Goal: Task Accomplishment & Management: Use online tool/utility

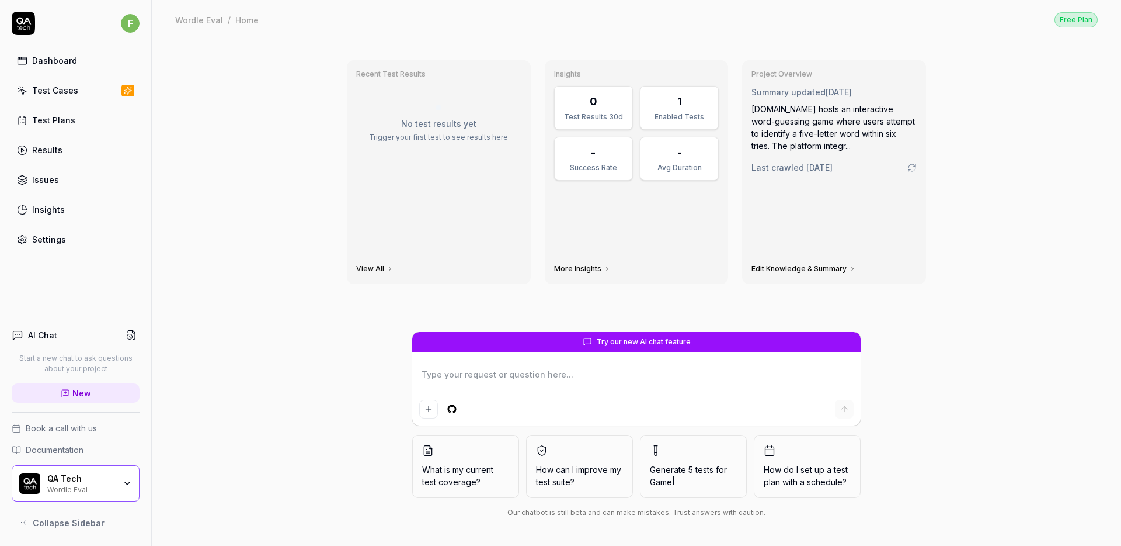
click at [134, 20] on html "f Dashboard Test Cases Test Plans Results Issues Insights Settings AI Chat Star…" at bounding box center [560, 273] width 1121 height 546
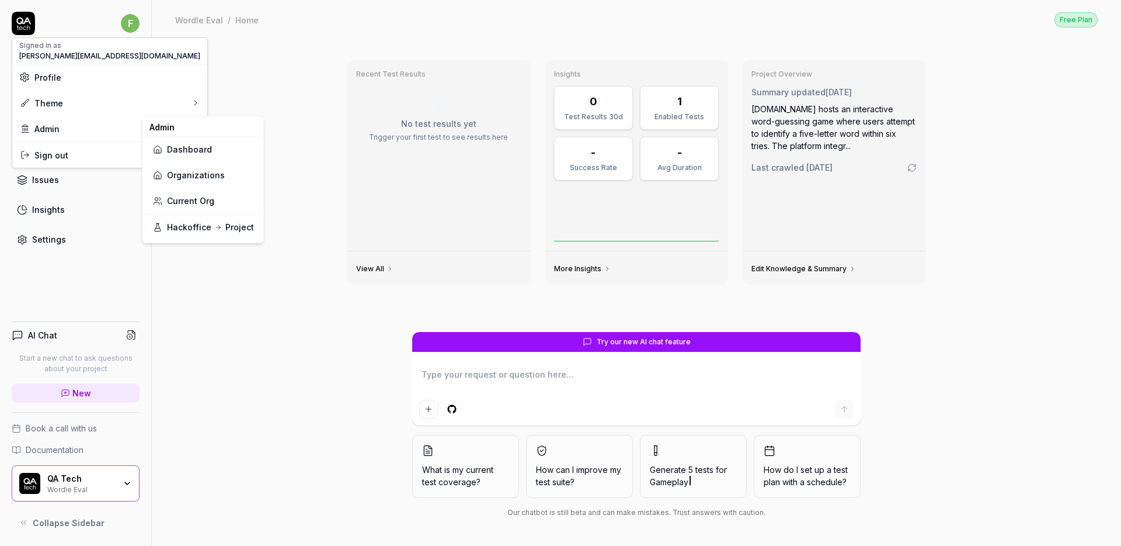
click at [210, 167] on link "Organizations" at bounding box center [203, 175] width 102 height 26
type textarea "*"
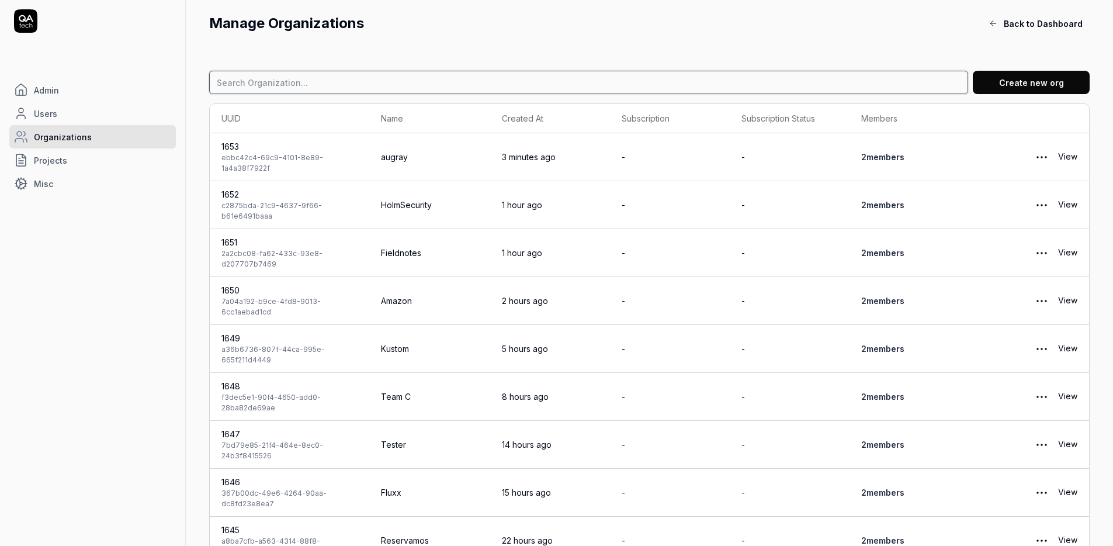
click at [610, 76] on input at bounding box center [588, 82] width 759 height 23
paste input "cropster.com"
type input "cropster"
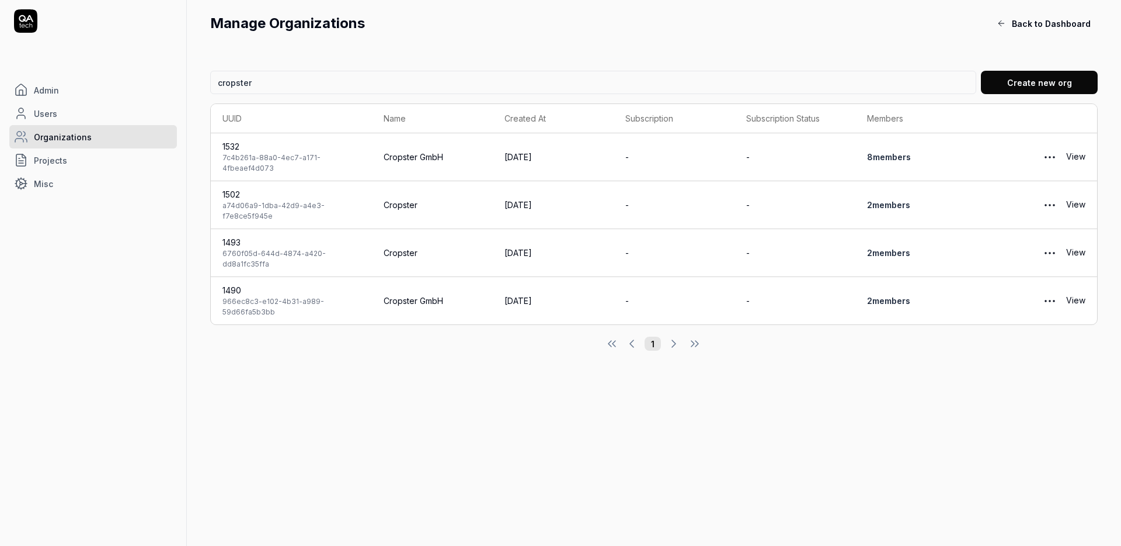
click at [1082, 157] on link "View" at bounding box center [1076, 156] width 19 height 23
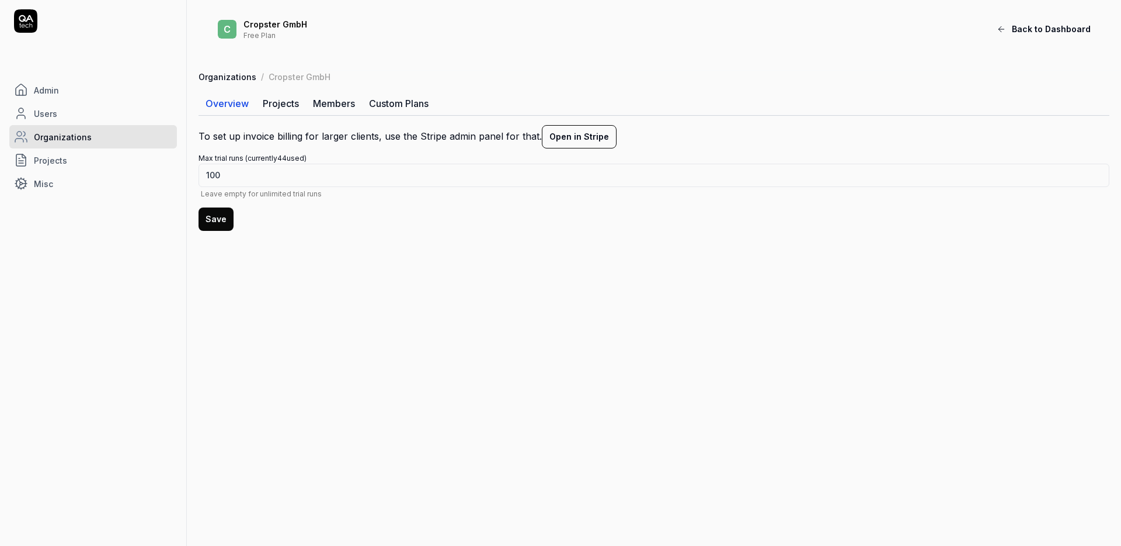
click at [297, 96] on link "Projects" at bounding box center [281, 103] width 50 height 23
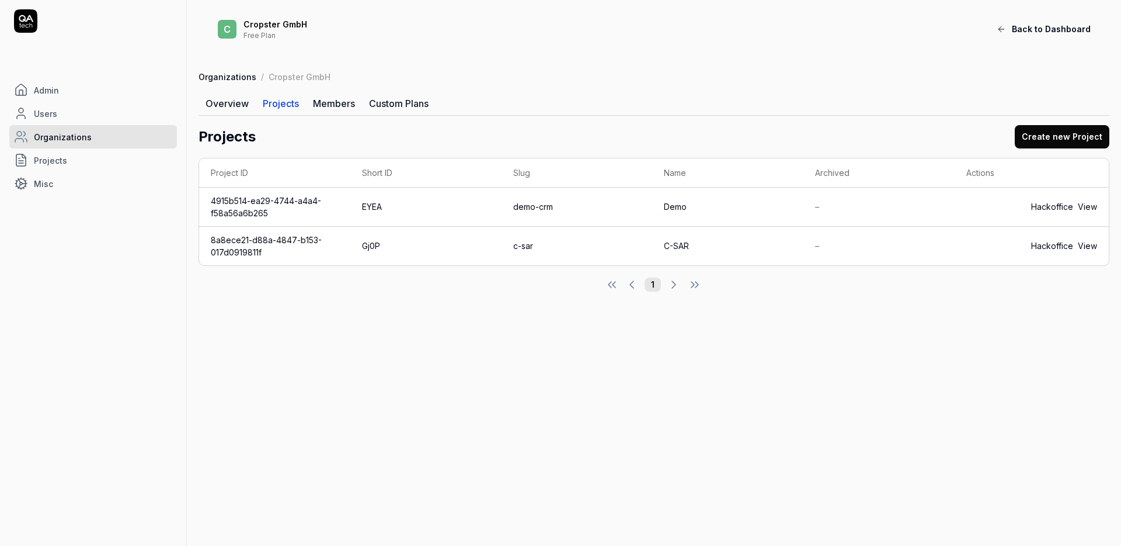
click at [105, 159] on link "Projects" at bounding box center [93, 159] width 168 height 23
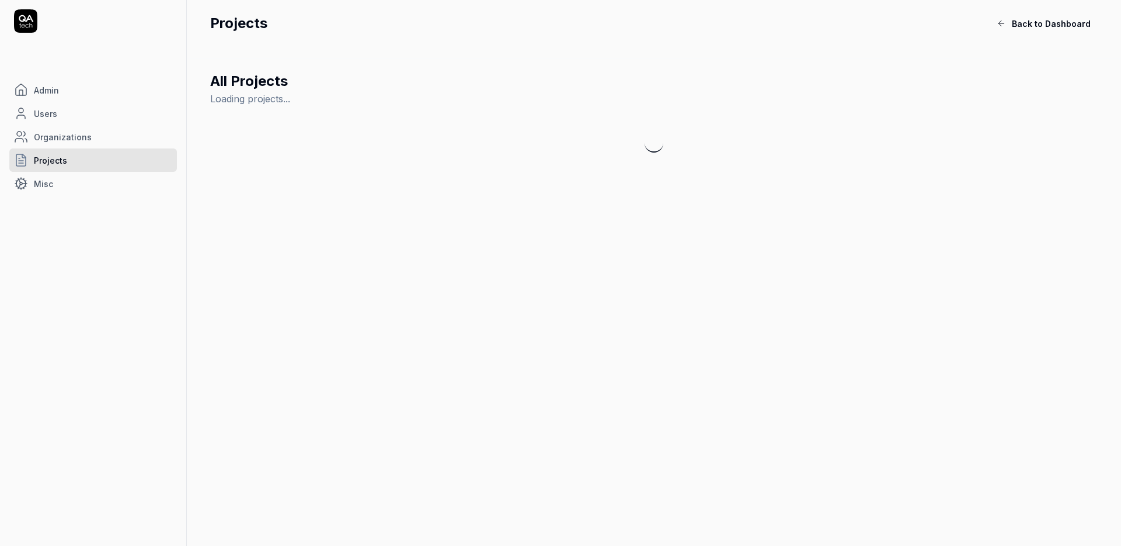
click at [102, 140] on link "Organizations" at bounding box center [93, 136] width 168 height 23
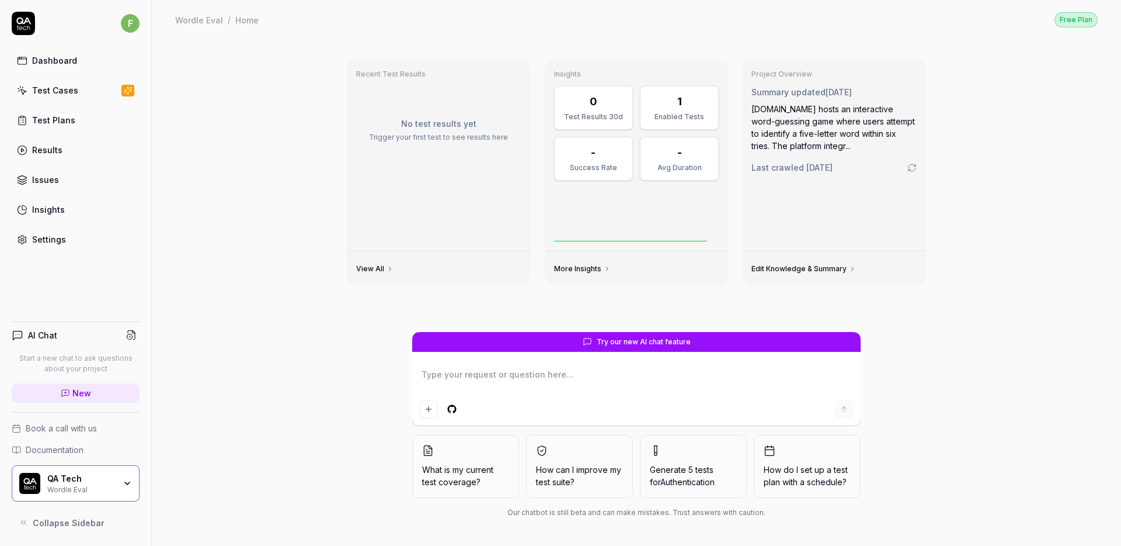
type textarea "*"
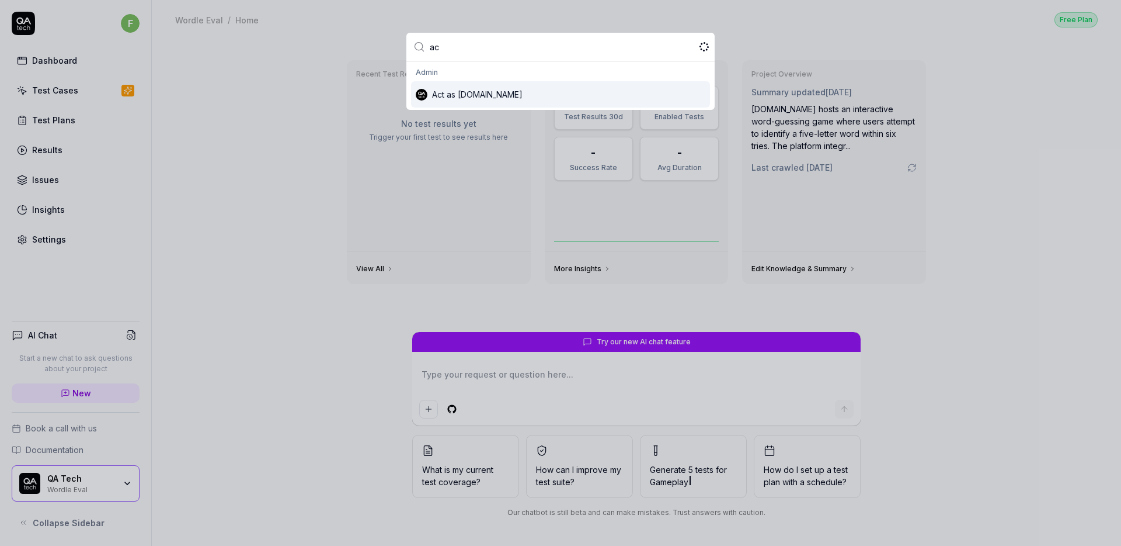
type input "act"
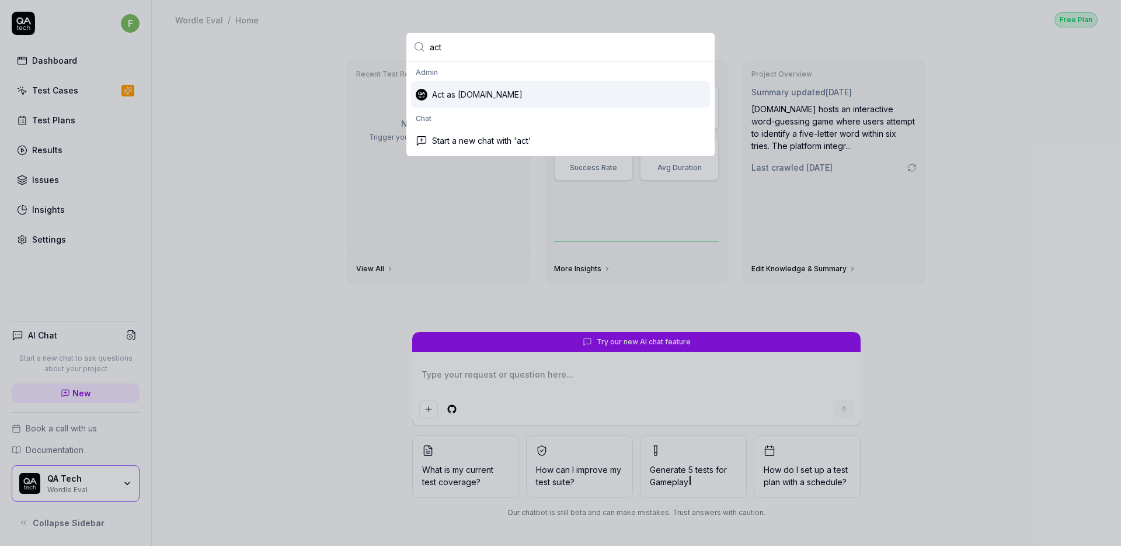
type textarea "*"
type input "act"
click at [514, 93] on div "Act as [DOMAIN_NAME]" at bounding box center [560, 94] width 299 height 26
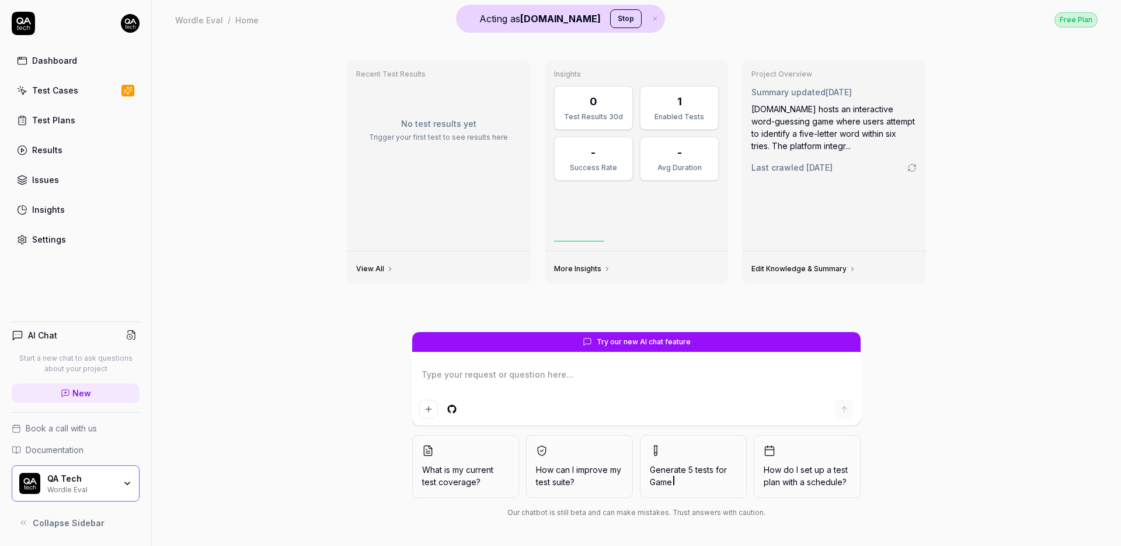
type textarea "*"
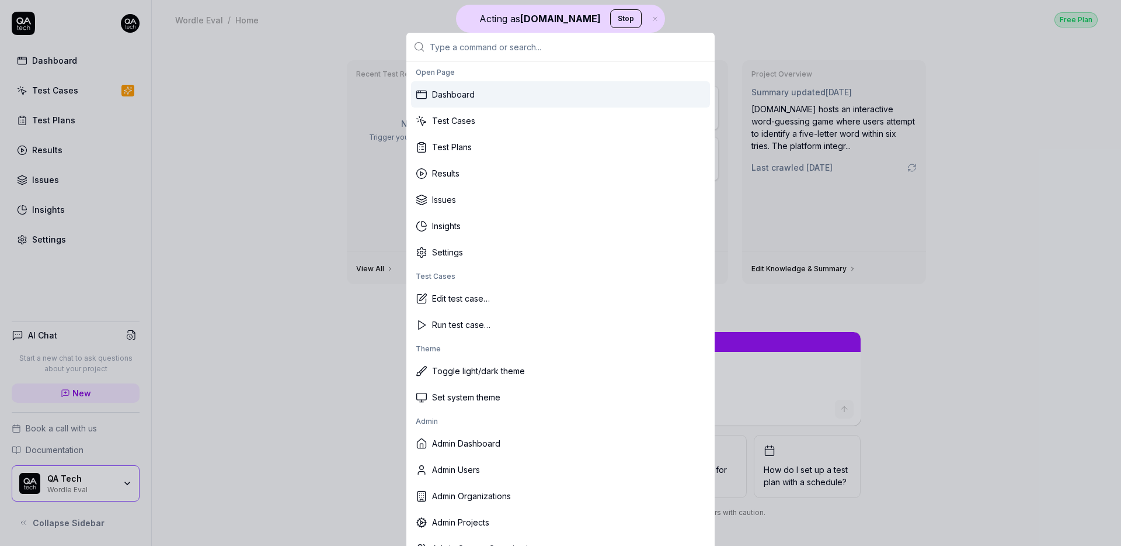
type input "c"
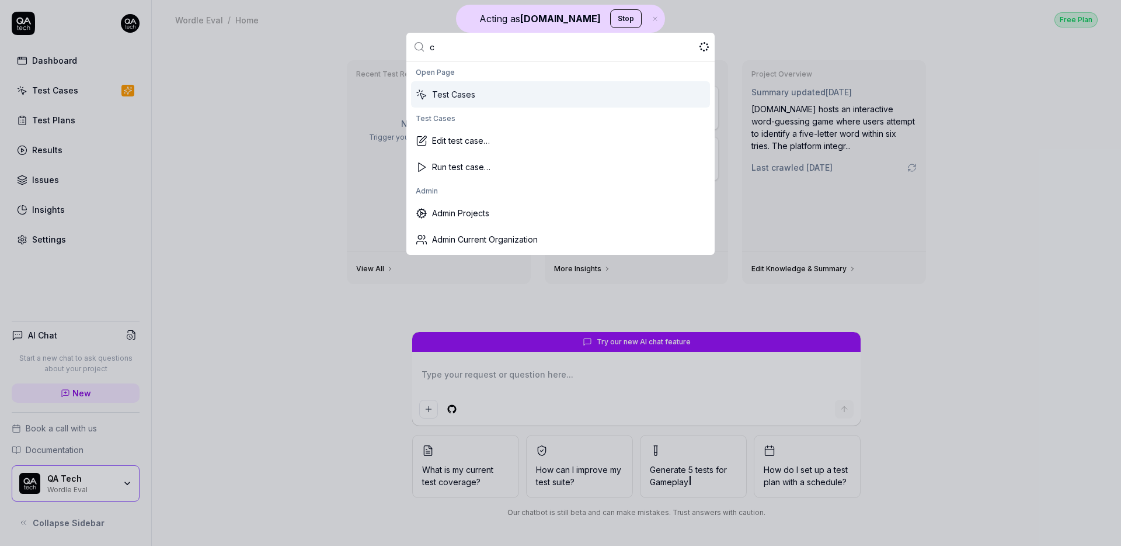
type textarea "*"
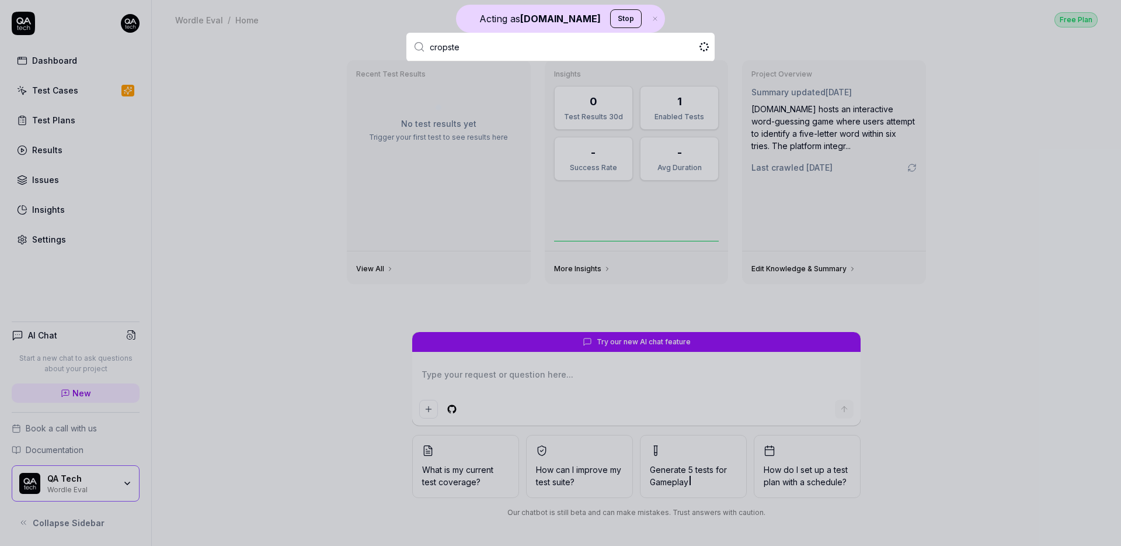
type input "cropster"
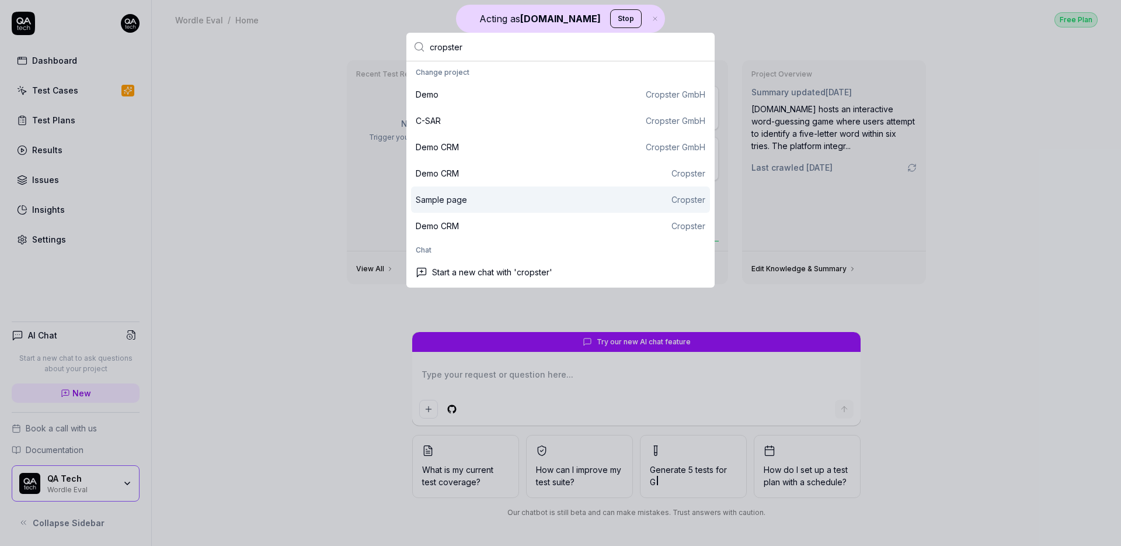
type textarea "*"
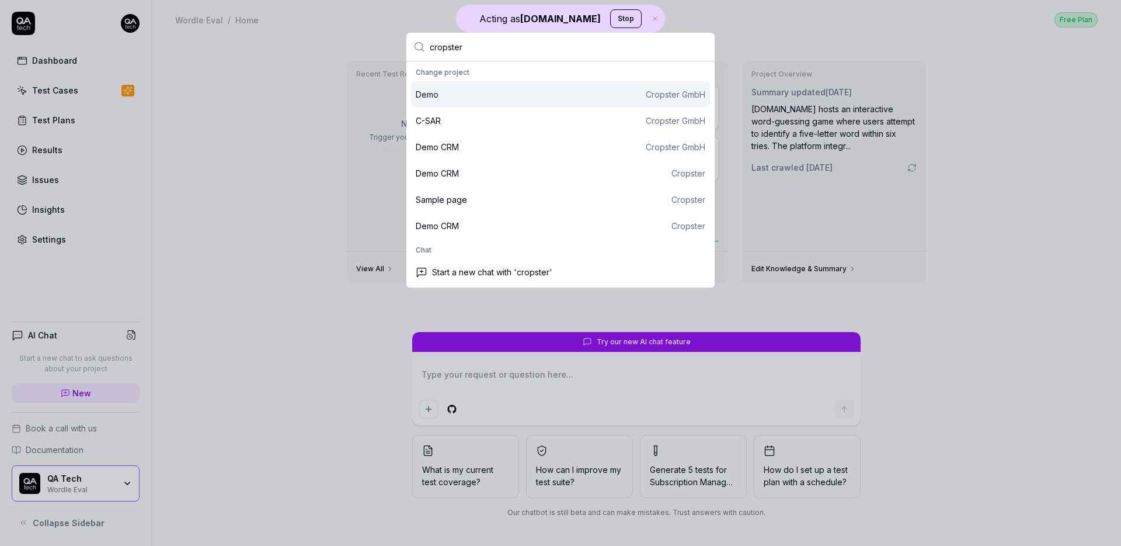
type input "cropster"
click at [474, 99] on div "Demo Cropster GmbH" at bounding box center [561, 94] width 290 height 12
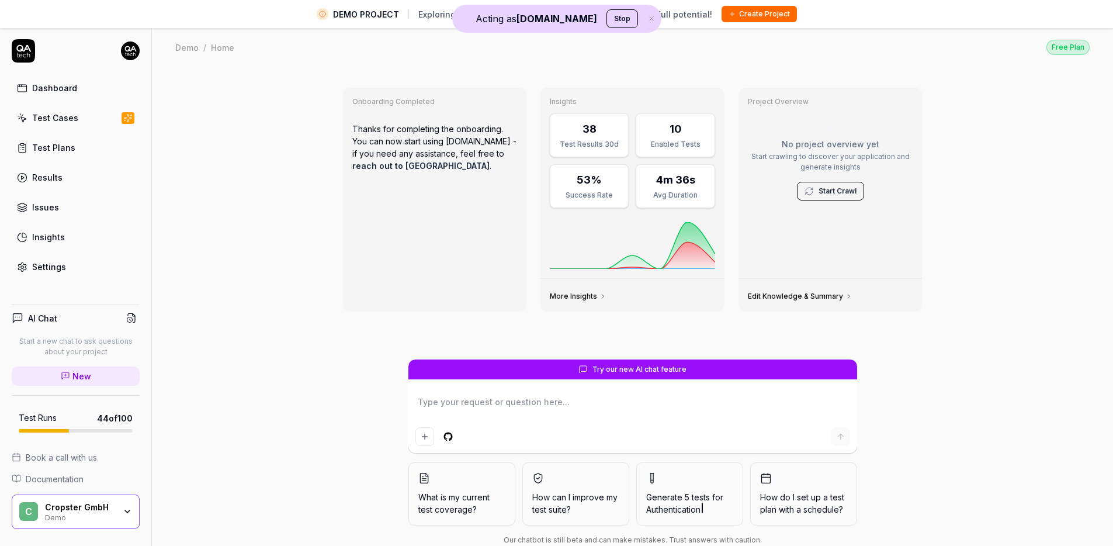
type textarea "*"
click at [75, 119] on link "Test Cases" at bounding box center [76, 117] width 128 height 23
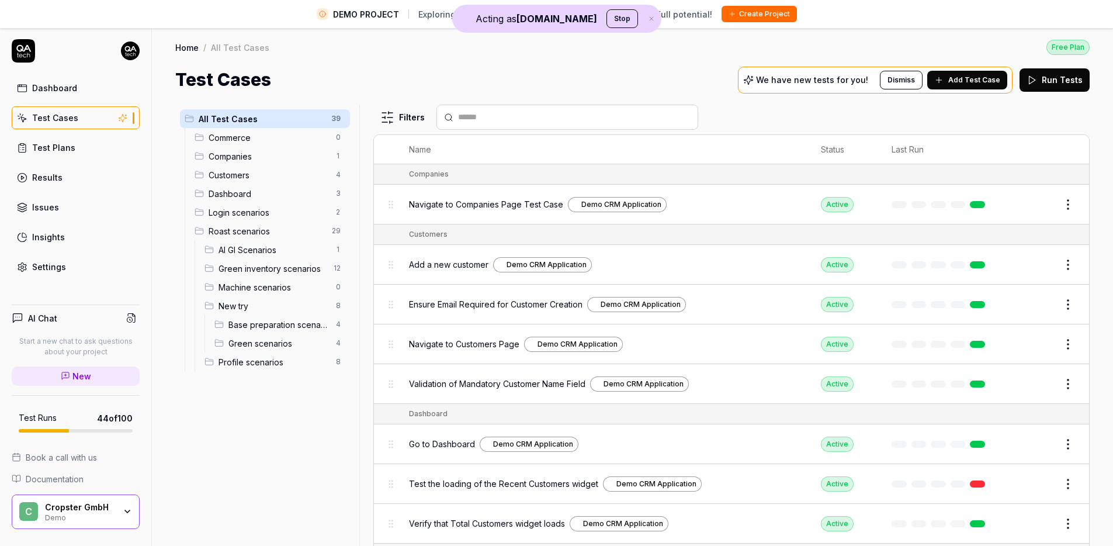
click at [68, 145] on div "Test Plans" at bounding box center [53, 147] width 43 height 12
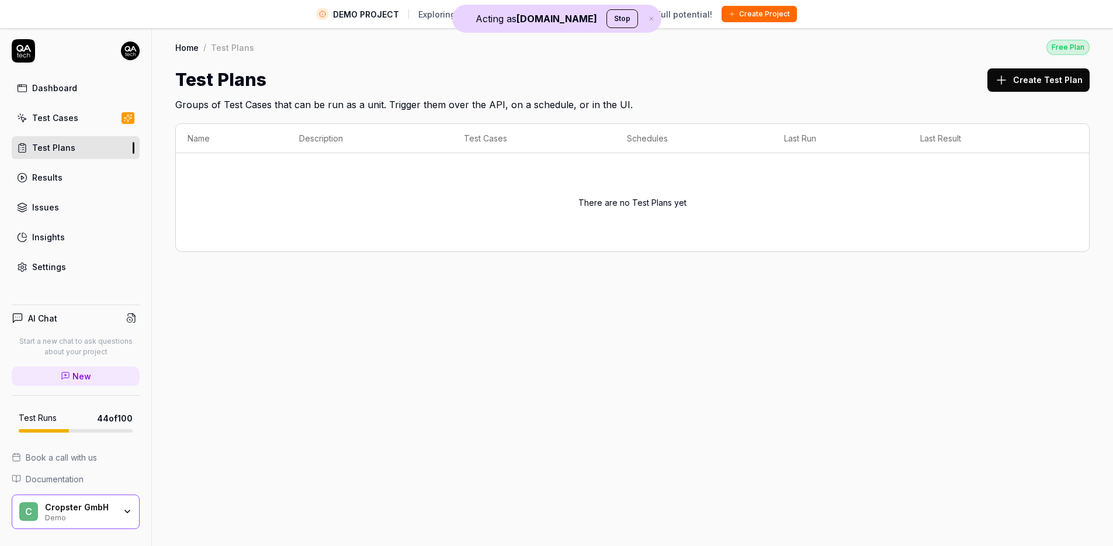
click at [72, 121] on div "Test Cases" at bounding box center [55, 118] width 46 height 12
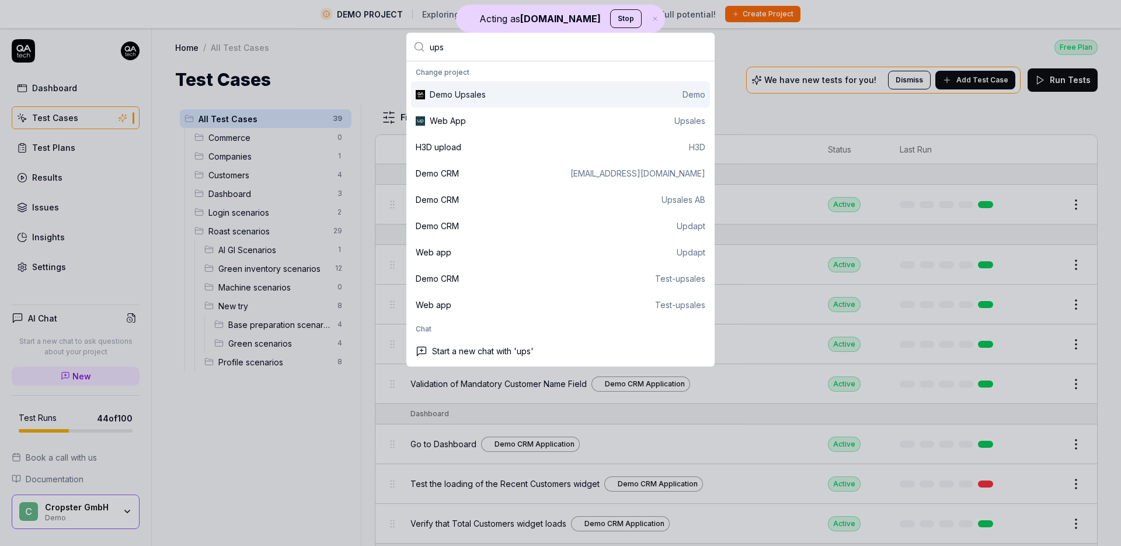
type input "ups"
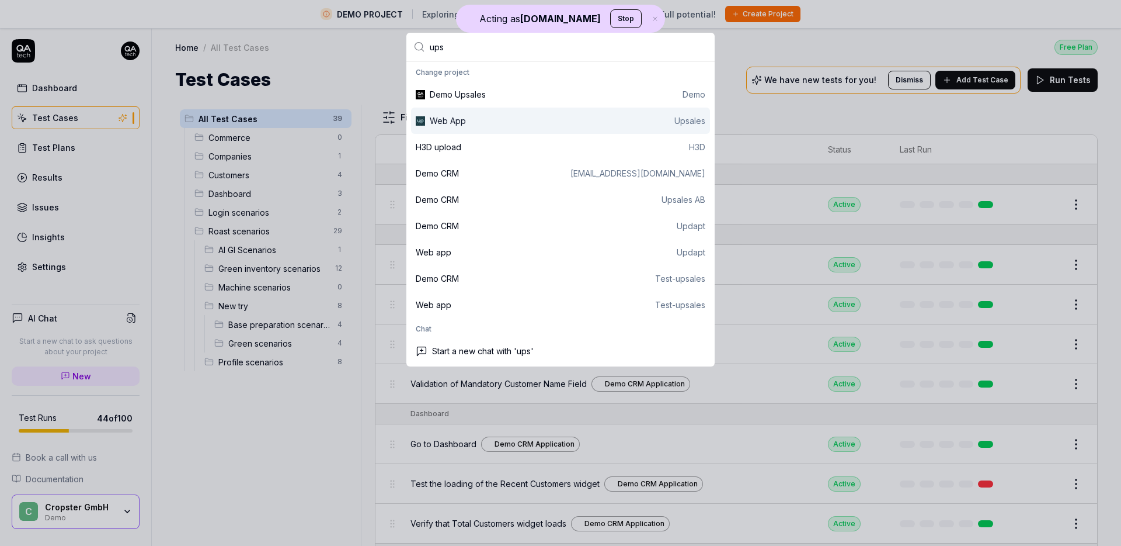
click at [628, 116] on div "Web App Upsales" at bounding box center [568, 120] width 276 height 12
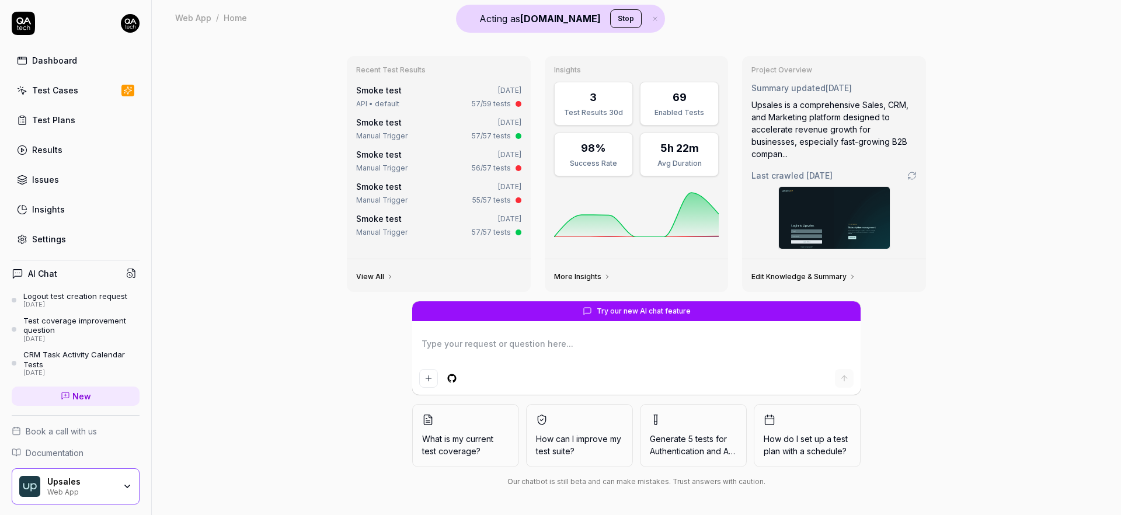
click at [55, 93] on div "Test Cases" at bounding box center [55, 90] width 46 height 12
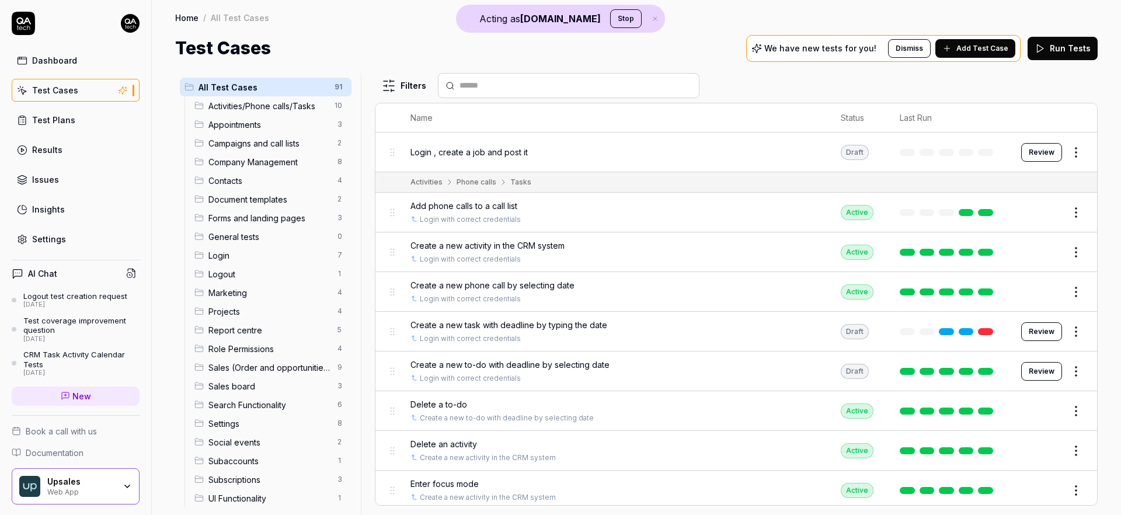
click at [997, 47] on span "Add Test Case" at bounding box center [983, 48] width 52 height 11
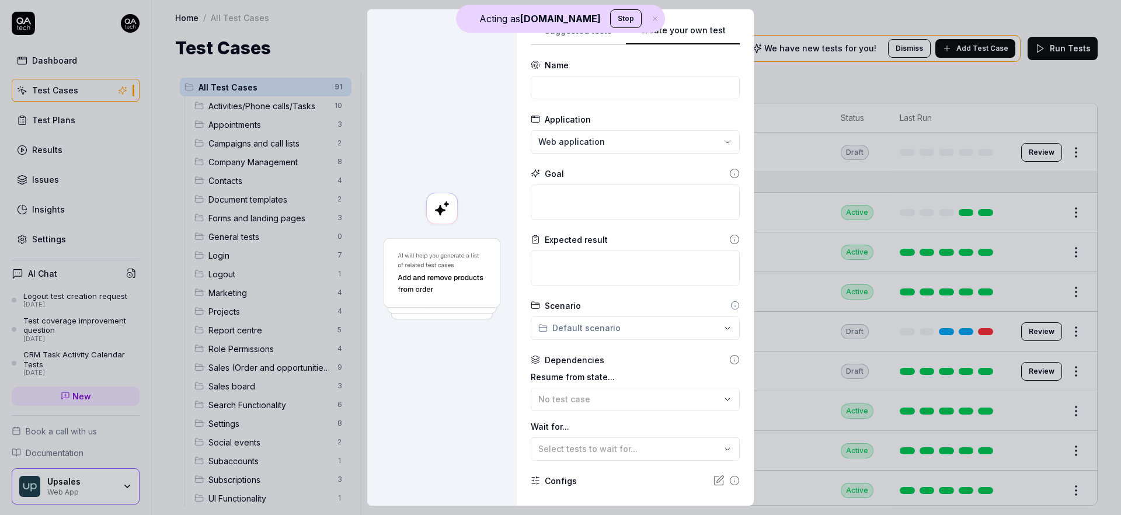
click at [686, 40] on button "Create your own test" at bounding box center [683, 34] width 114 height 21
click at [630, 204] on textarea at bounding box center [635, 202] width 209 height 35
click at [604, 271] on textarea at bounding box center [635, 268] width 209 height 35
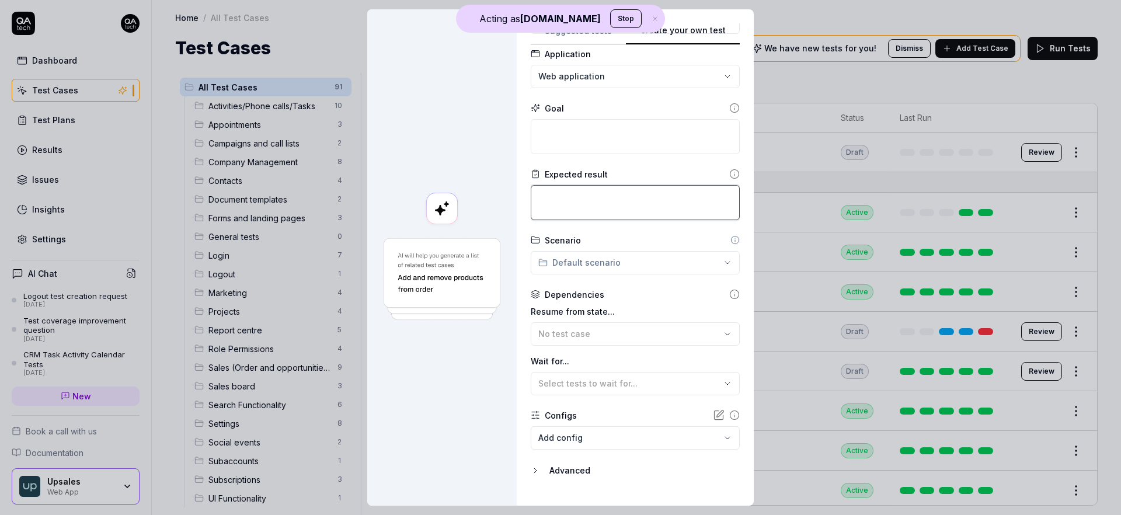
scroll to position [66, 0]
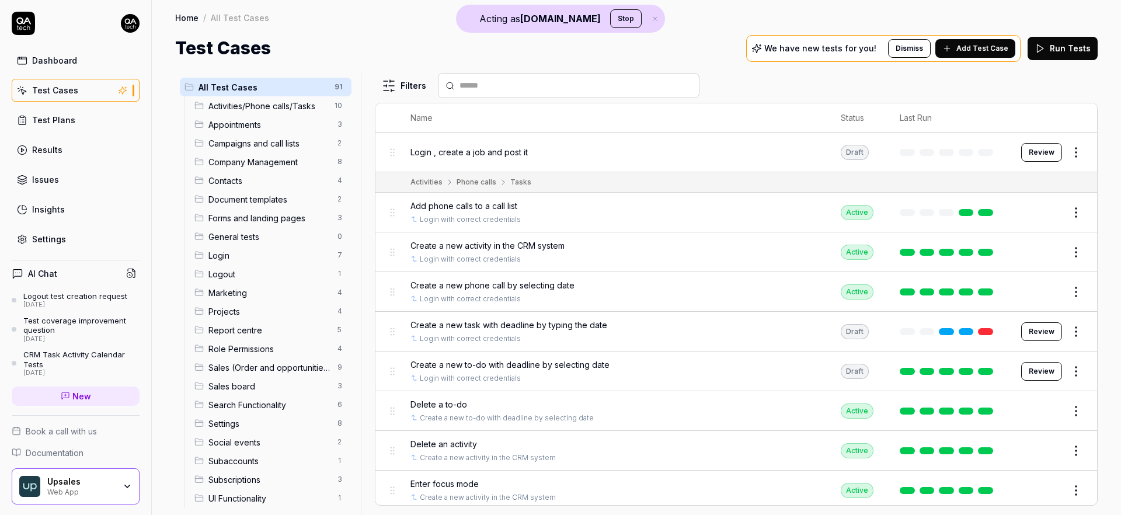
click at [513, 204] on span "Add phone calls to a call list" at bounding box center [464, 206] width 107 height 12
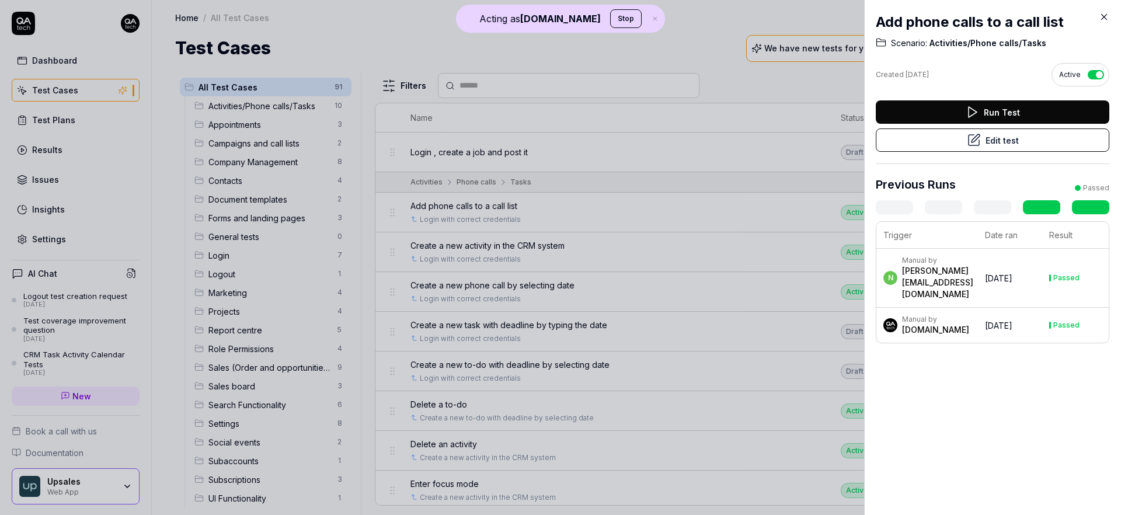
click at [1010, 137] on button "Edit test" at bounding box center [993, 139] width 234 height 23
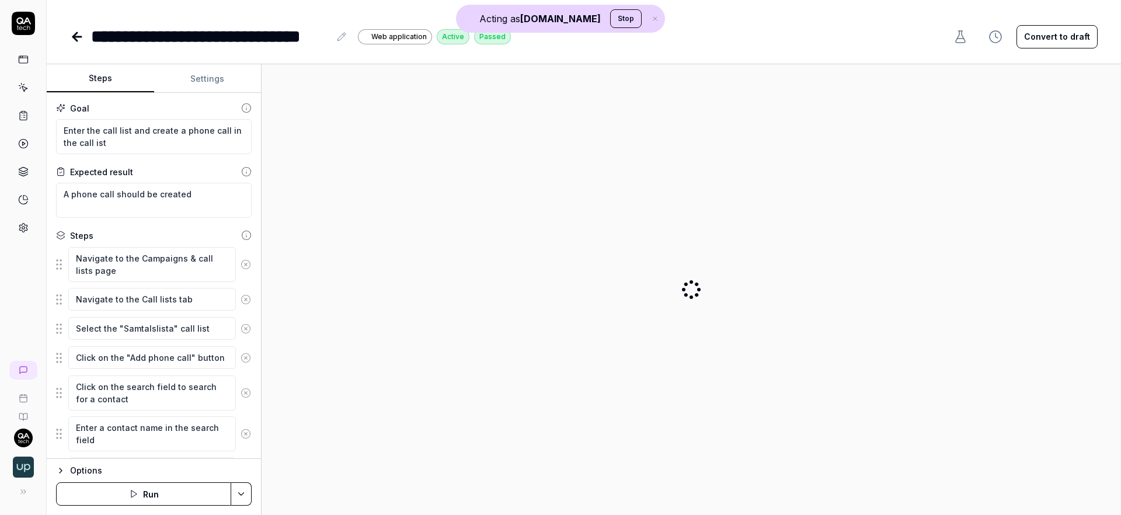
type textarea "*"
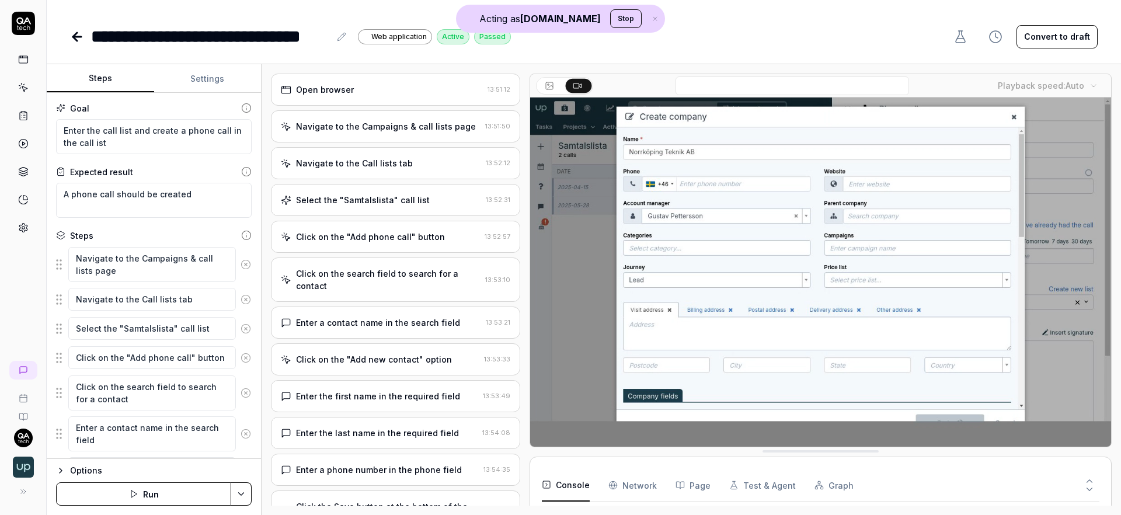
click at [370, 132] on div "Navigate to the Campaigns & call lists page" at bounding box center [386, 126] width 180 height 12
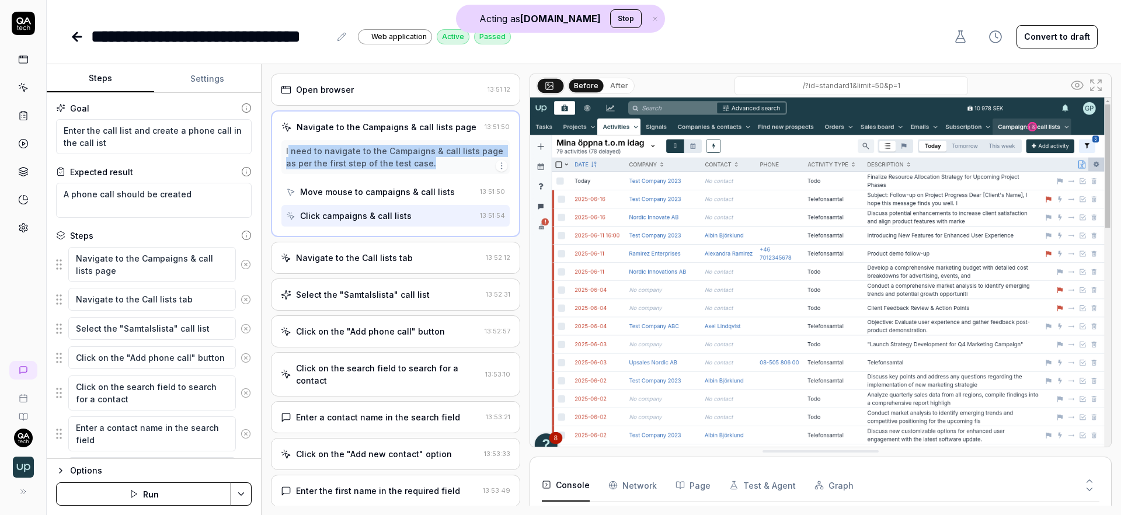
drag, startPoint x: 287, startPoint y: 152, endPoint x: 448, endPoint y: 164, distance: 161.1
click at [448, 164] on div "I need to navigate to the Campaigns & call lists page as per the first step of …" at bounding box center [395, 157] width 219 height 25
click at [22, 113] on rect at bounding box center [24, 113] width 4 height 2
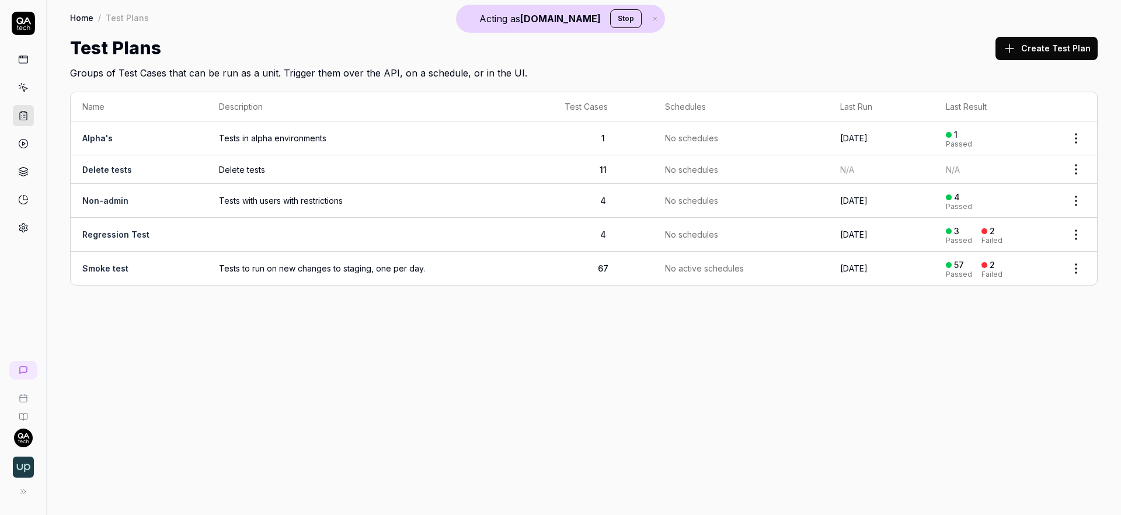
click at [381, 138] on span "Tests in alpha environments" at bounding box center [380, 138] width 323 height 12
click at [1078, 133] on html "Acting as [DOMAIN_NAME] Stop Home / Test Plans Home / Test Plans Test Plans Cre…" at bounding box center [560, 257] width 1121 height 515
drag, startPoint x: 1010, startPoint y: 237, endPoint x: 970, endPoint y: 197, distance: 57.0
click at [1010, 237] on div "Edit" at bounding box center [1027, 240] width 111 height 26
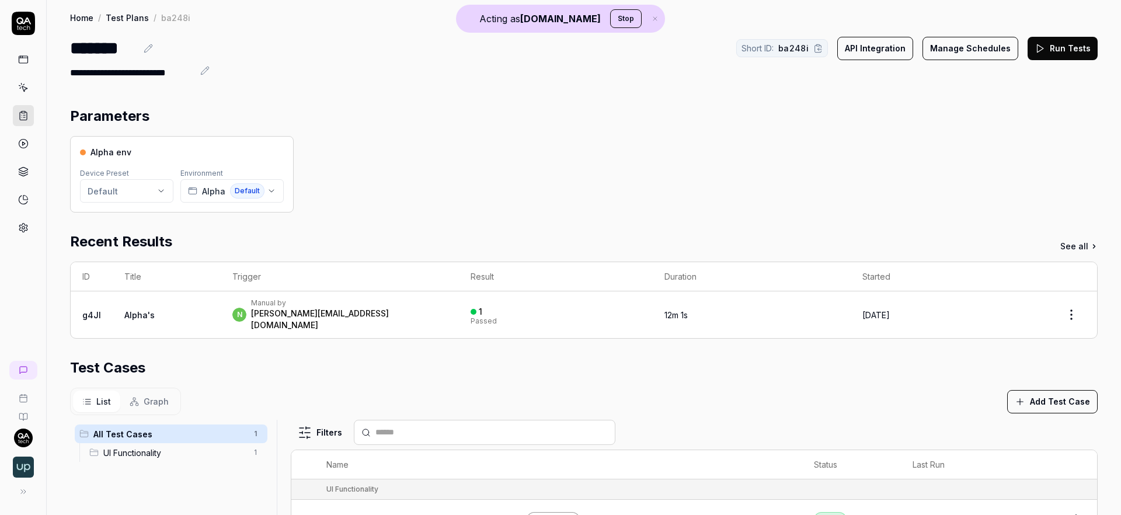
click at [26, 90] on icon at bounding box center [23, 87] width 11 height 11
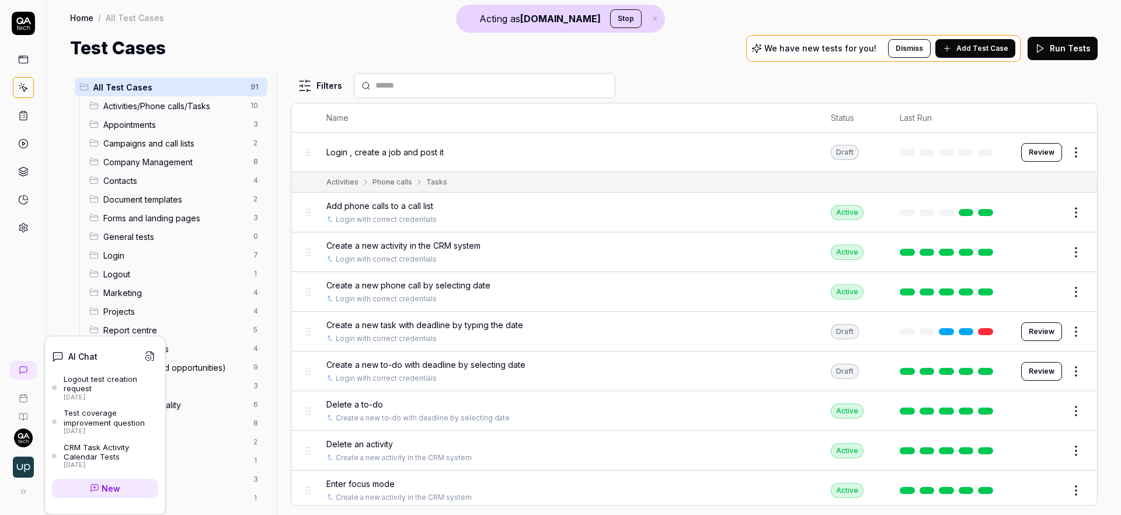
drag, startPoint x: 121, startPoint y: 488, endPoint x: 128, endPoint y: 484, distance: 8.1
click at [121, 488] on link "New" at bounding box center [105, 488] width 106 height 19
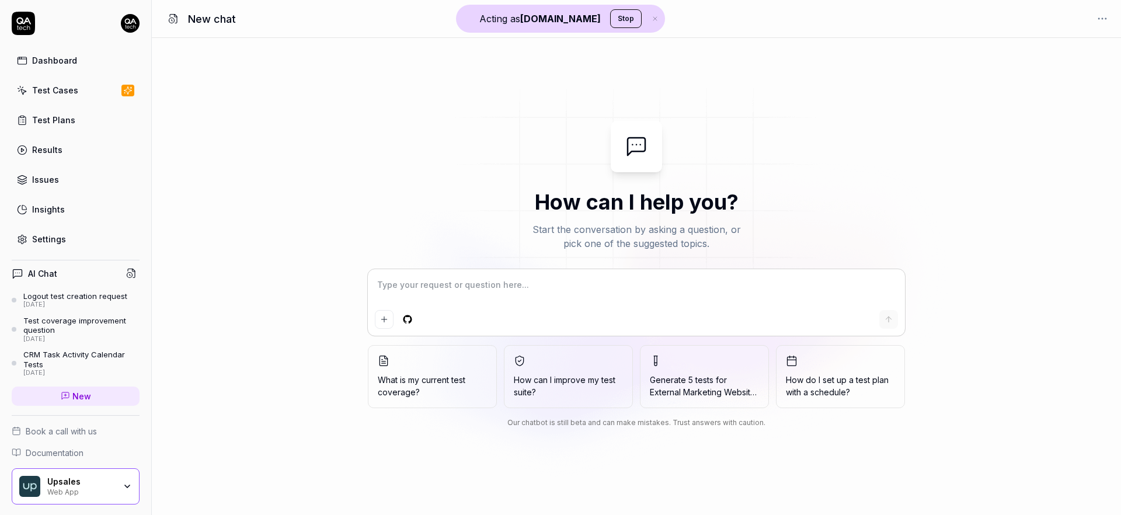
type textarea "*"
click at [49, 96] on div "Test Cases" at bounding box center [55, 90] width 46 height 12
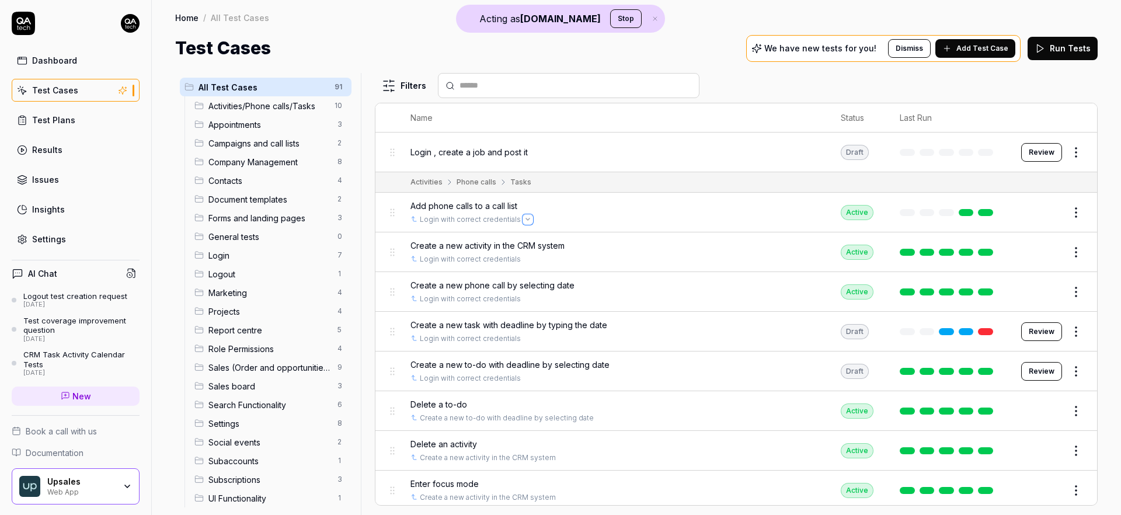
click at [525, 215] on button "Open selector" at bounding box center [527, 219] width 9 height 9
